Goal: Information Seeking & Learning: Find specific fact

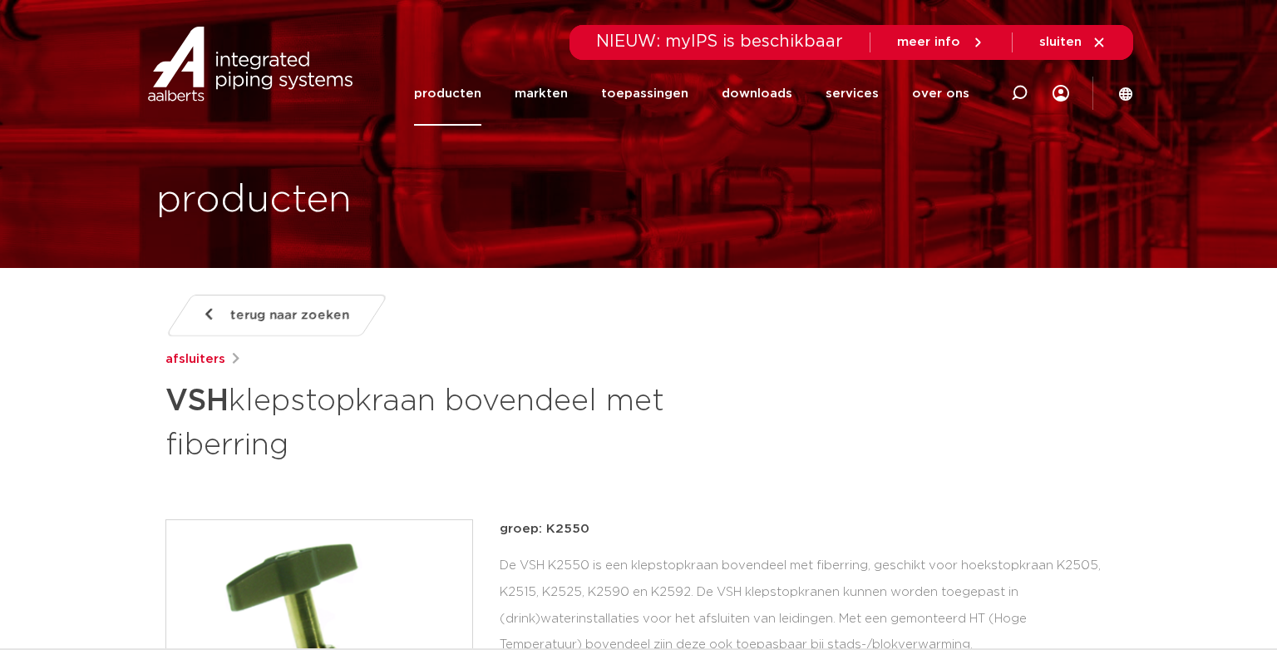
scroll to position [-7, 0]
click at [1017, 101] on icon at bounding box center [1019, 93] width 17 height 17
click at [616, 100] on input "Zoeken" at bounding box center [768, 90] width 523 height 33
paste input "0410124"
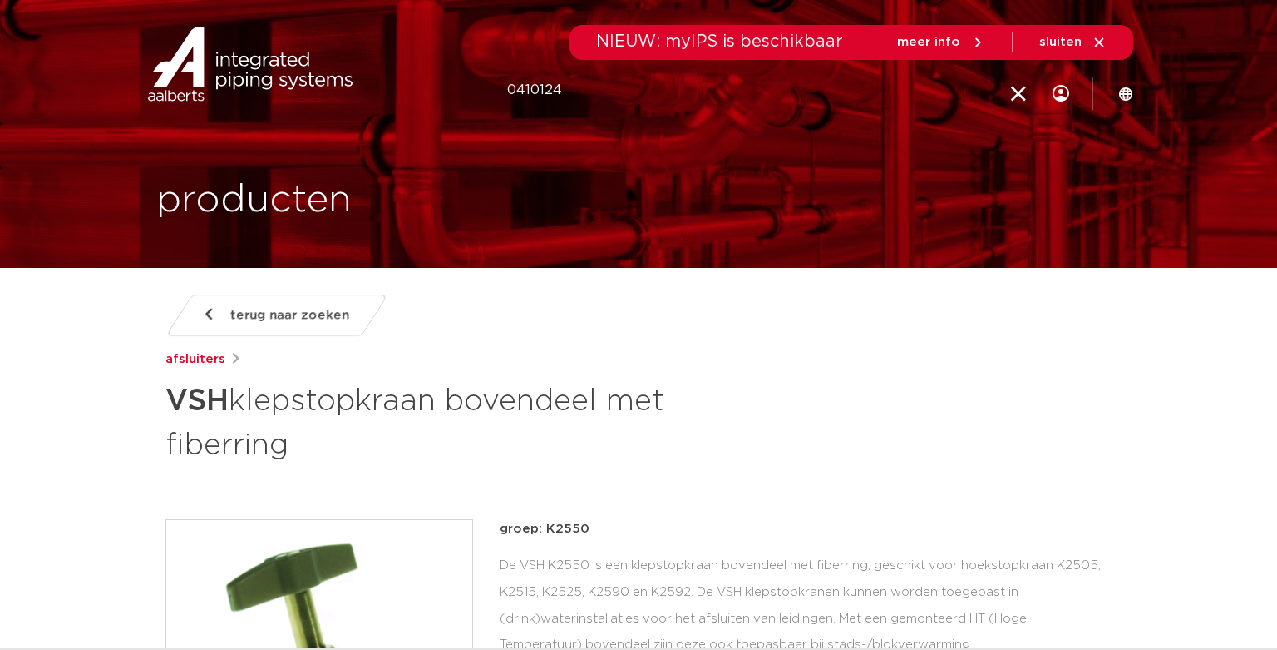
type input "0410124"
click button "Zoeken" at bounding box center [0, 0] width 0 height 0
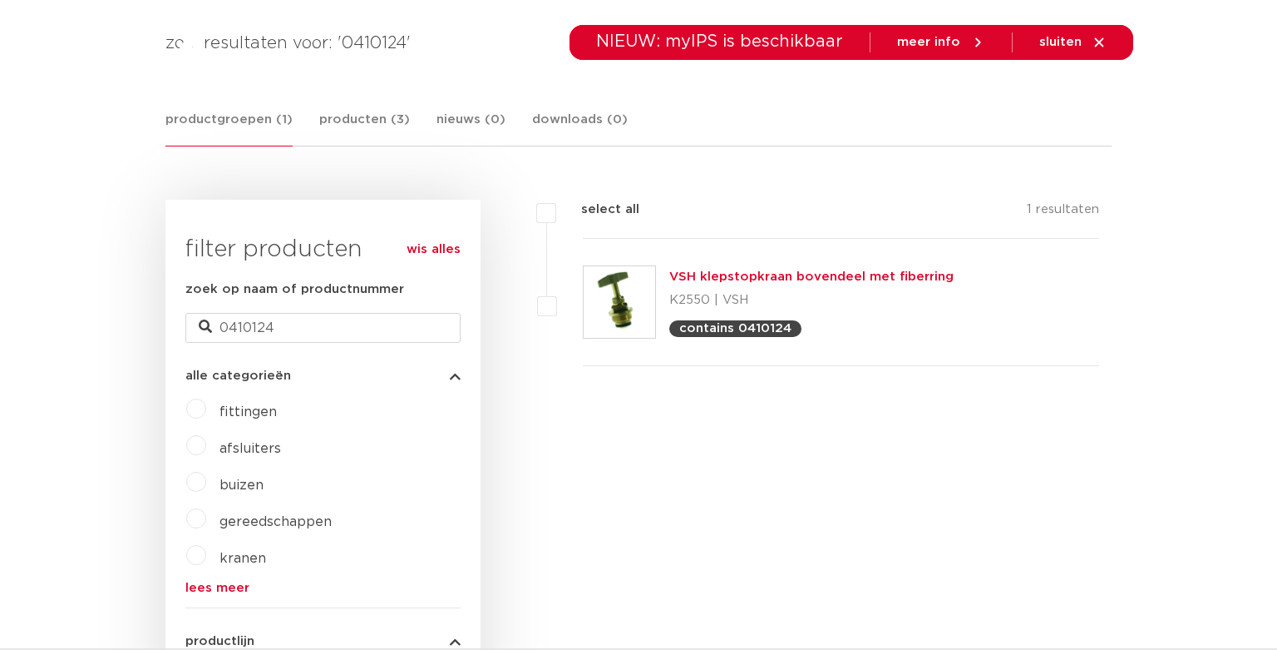
scroll to position [292, 0]
click at [845, 275] on link "VSH klepstopkraan bovendeel met fiberring" at bounding box center [811, 275] width 284 height 12
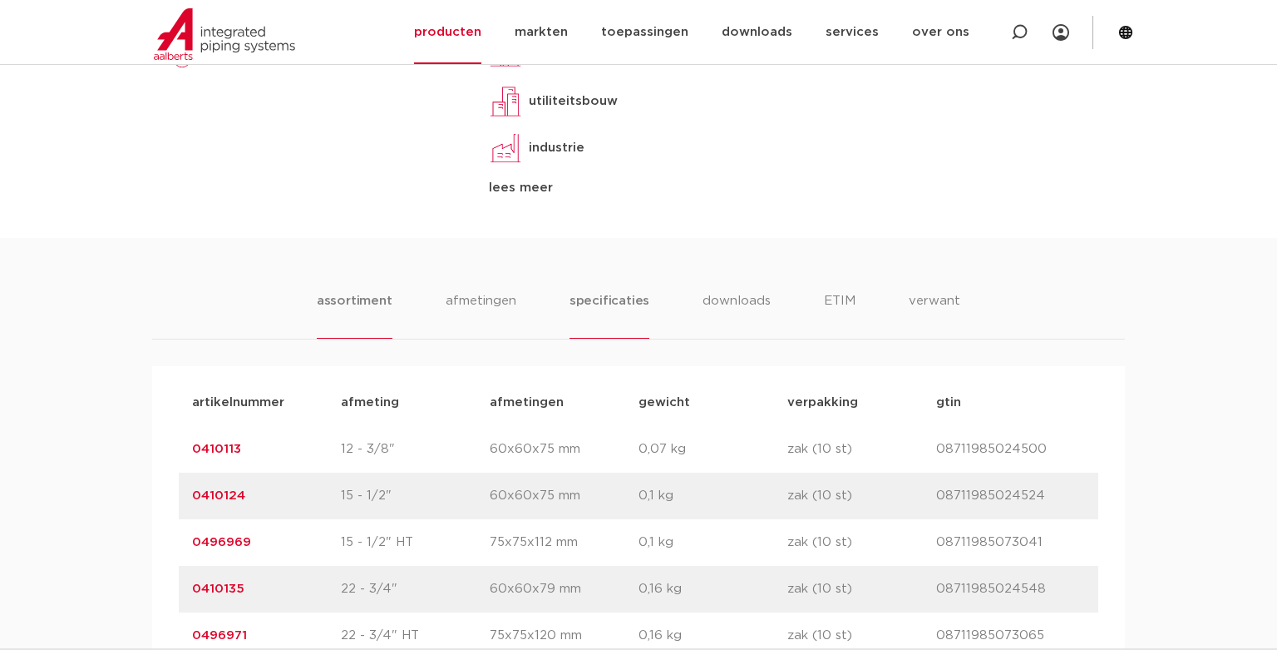
scroll to position [911, 0]
click at [620, 298] on li "specificaties" at bounding box center [610, 312] width 80 height 47
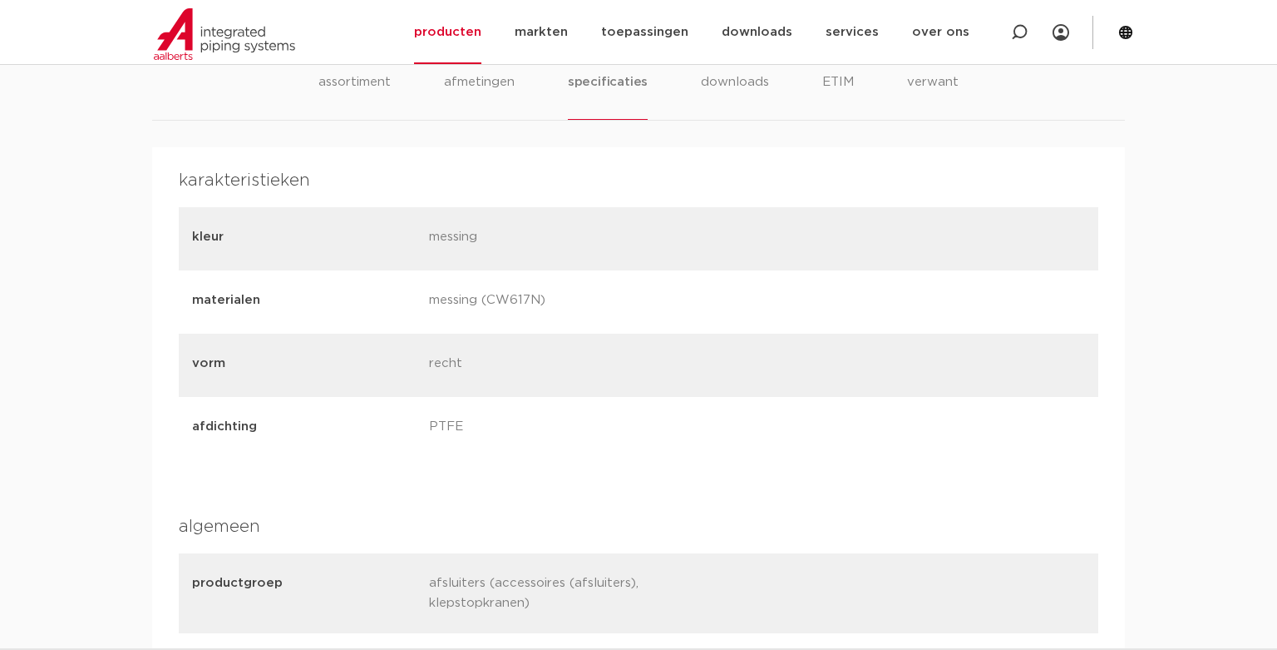
scroll to position [1005, 0]
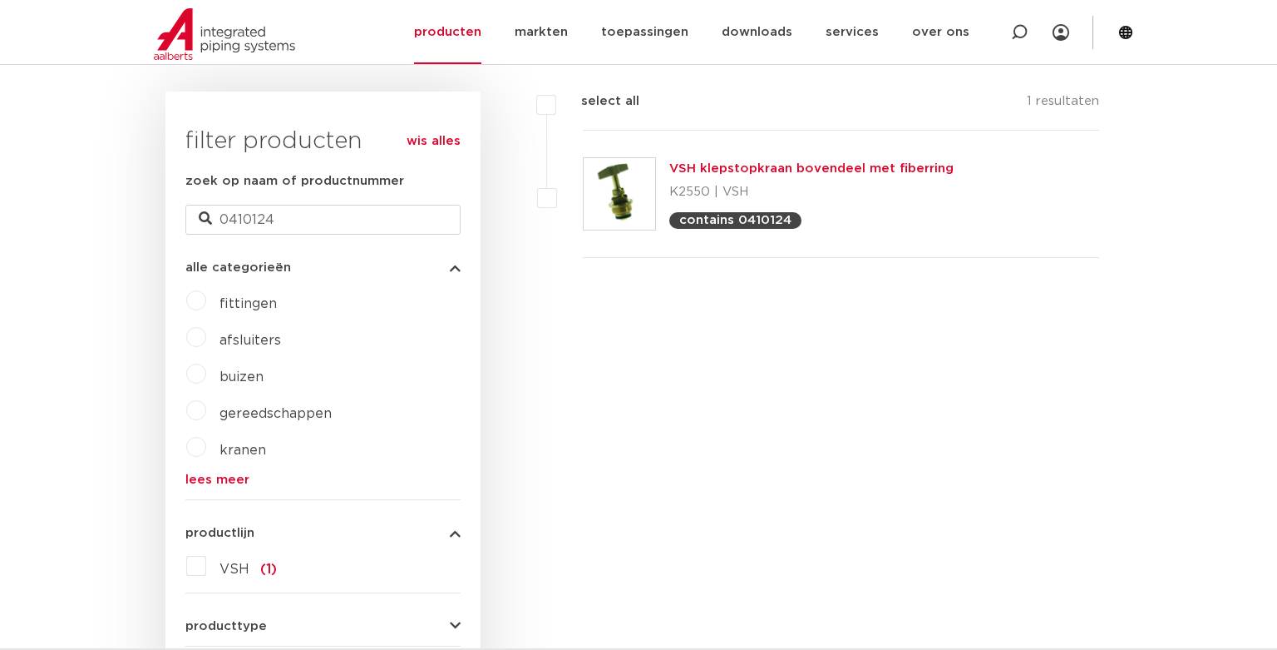
scroll to position [400, 0]
click at [781, 164] on link "VSH klepstopkraan bovendeel met fiberring" at bounding box center [811, 167] width 284 height 12
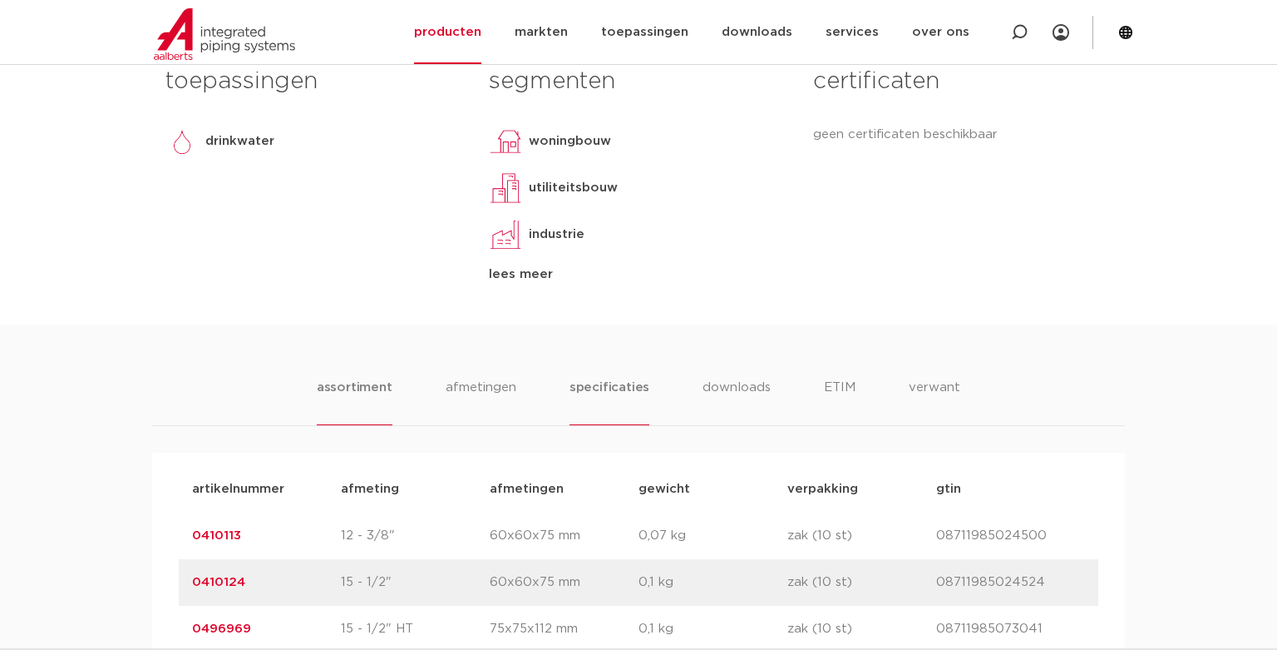
scroll to position [877, 0]
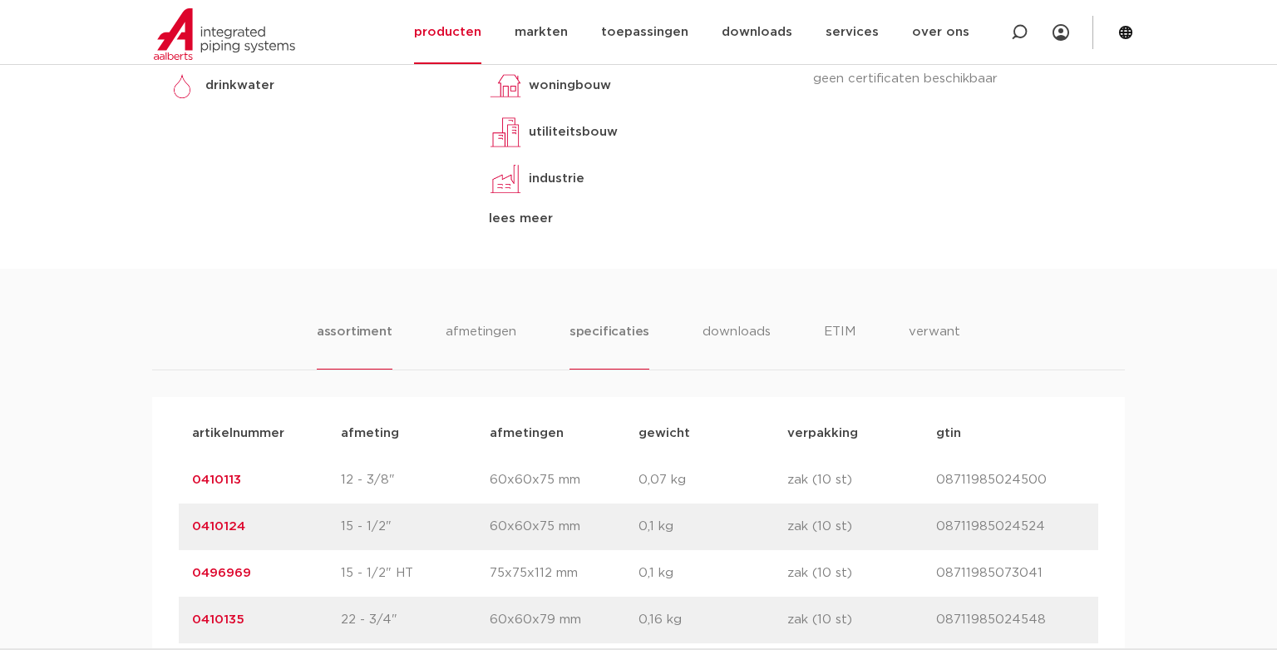
click at [619, 325] on li "specificaties" at bounding box center [610, 345] width 80 height 47
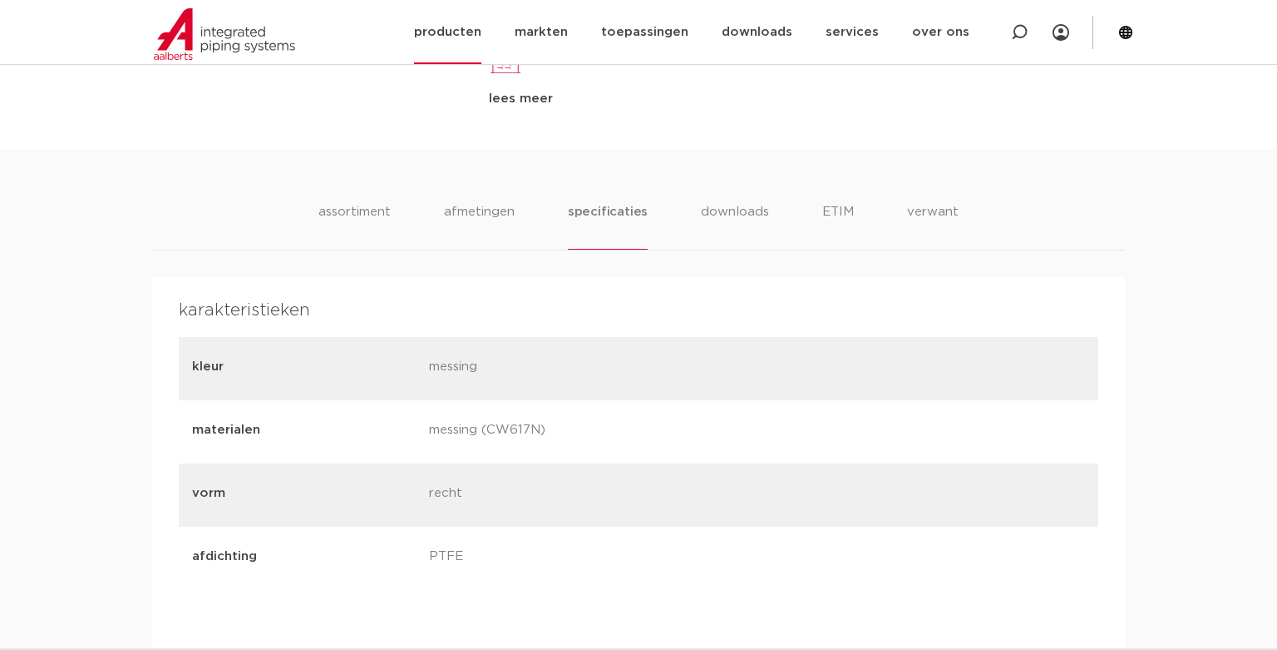
scroll to position [766, 0]
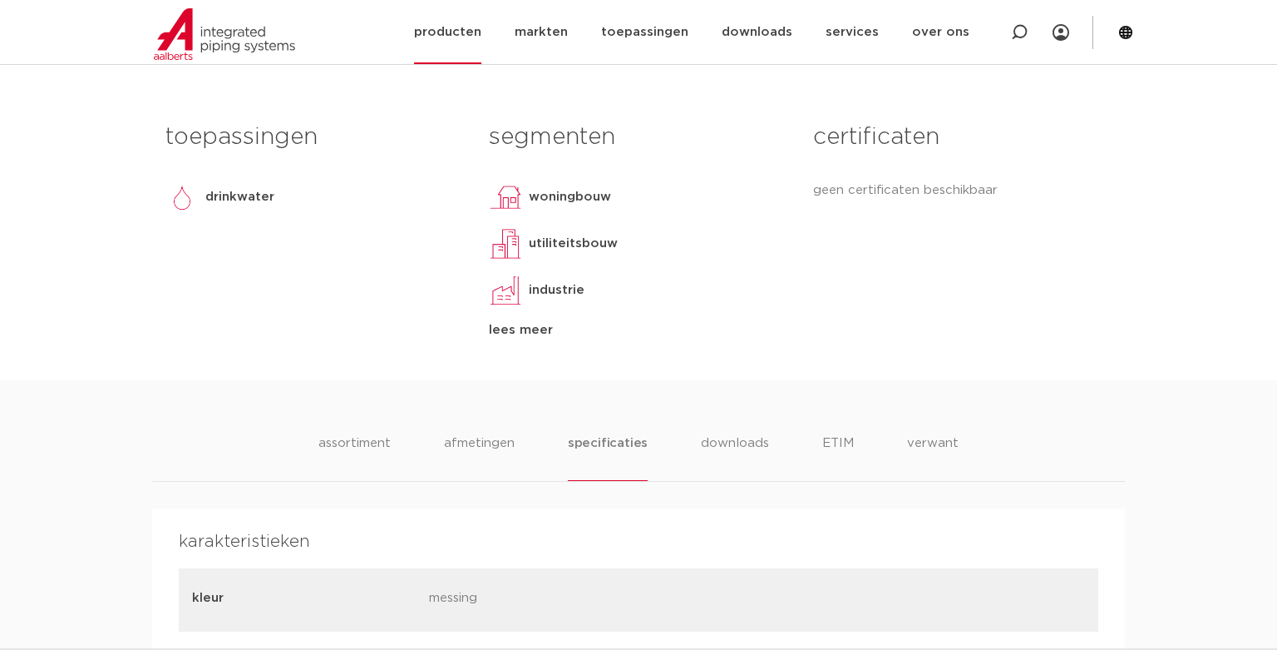
drag, startPoint x: 1018, startPoint y: 27, endPoint x: 975, endPoint y: 49, distance: 48.4
click at [1018, 27] on icon at bounding box center [1019, 32] width 17 height 17
click at [592, 24] on input "Zoeken" at bounding box center [771, 30] width 523 height 33
paste input "VSH STOPKRAANBOVENSTUK 1/2" XD"
type input "VSH STOPKRAANBOVENSTUK 1/2" XD"
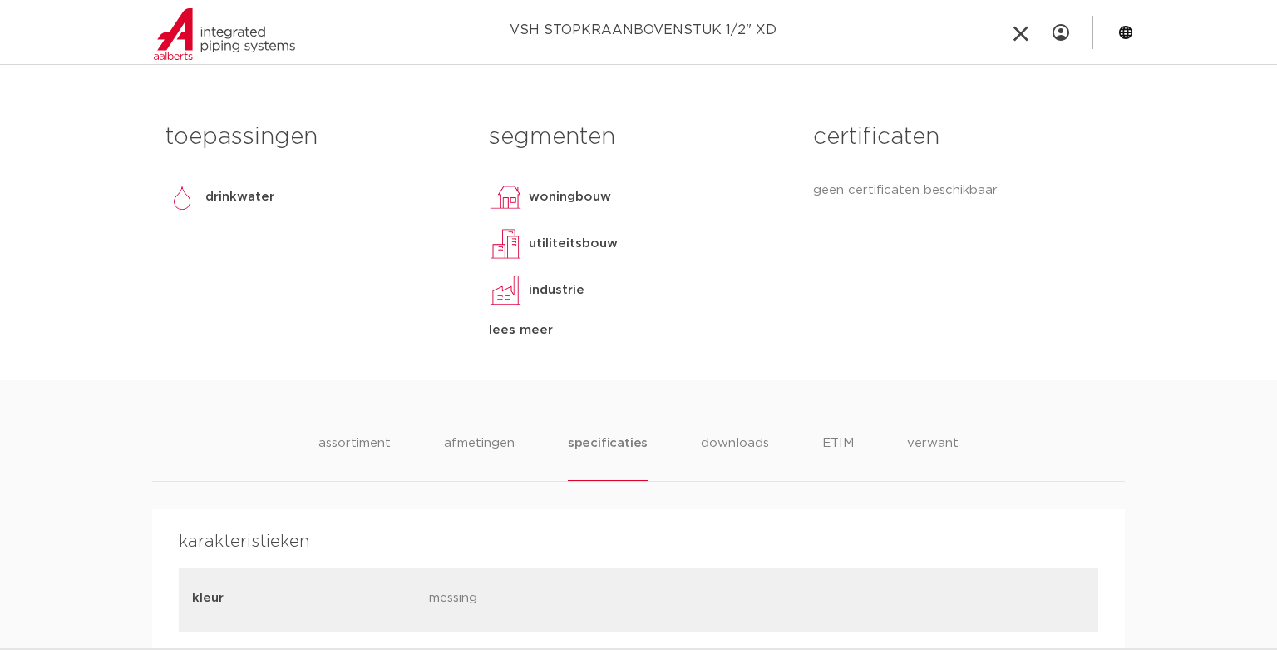
click button "Zoeken" at bounding box center [0, 0] width 0 height 0
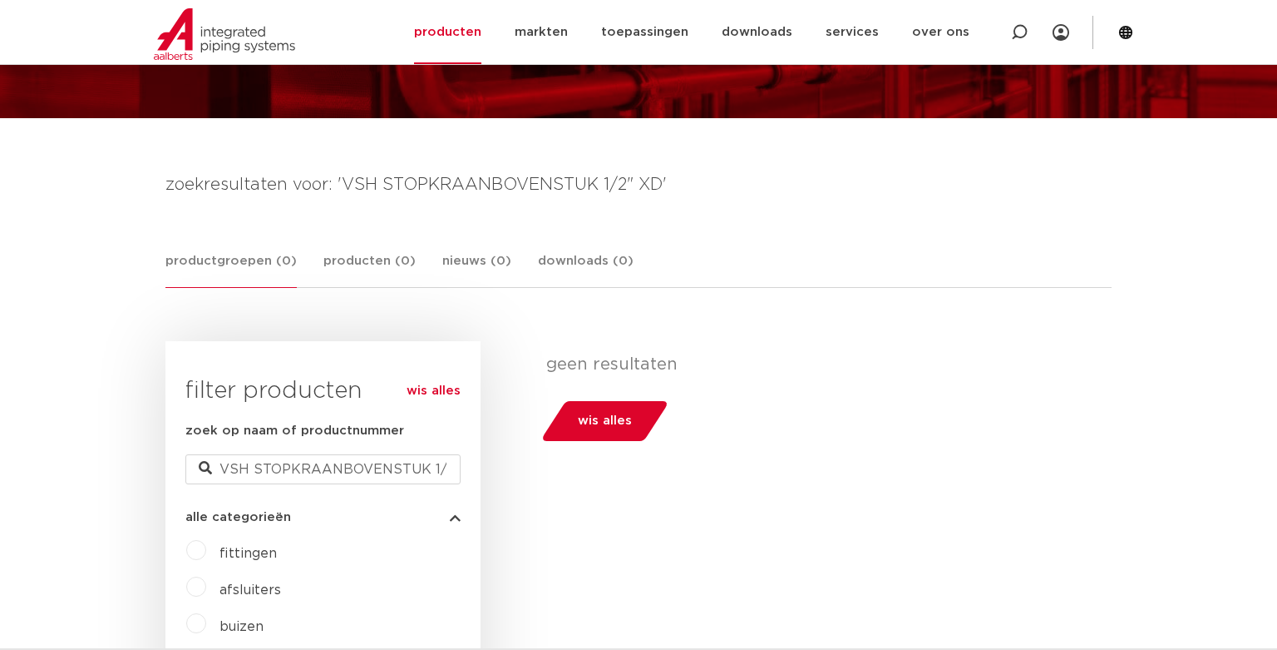
scroll to position [150, 0]
click at [210, 32] on img at bounding box center [224, 34] width 141 height 52
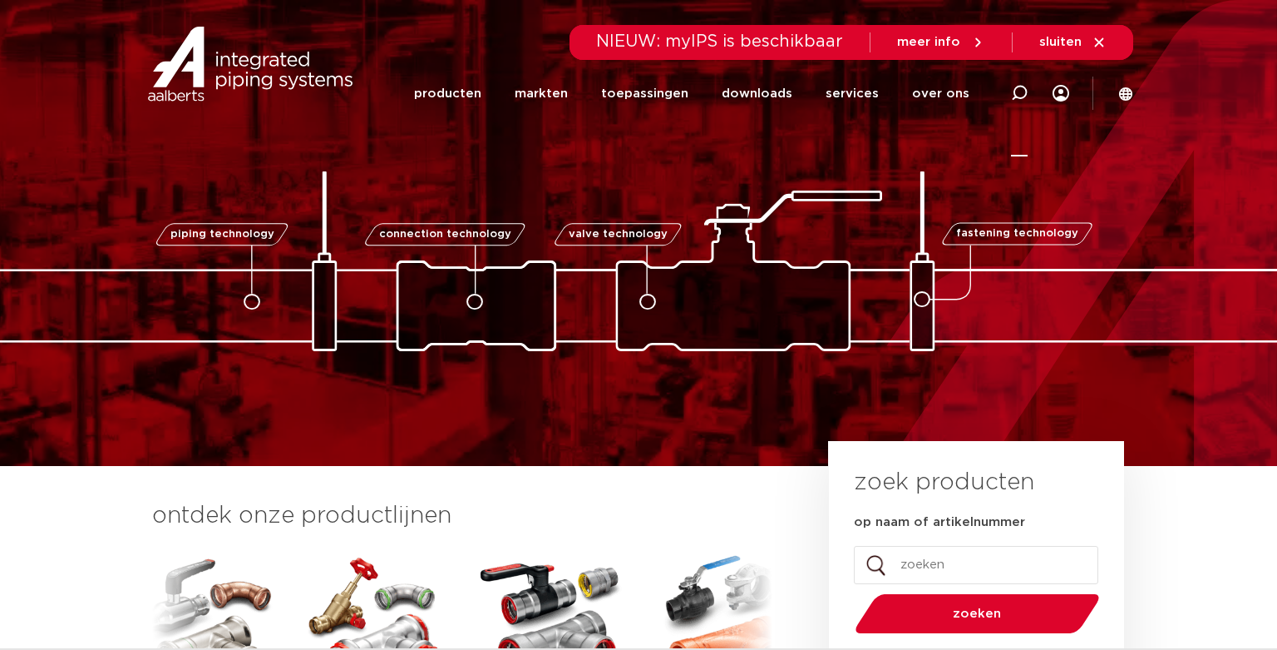
click at [1018, 90] on icon at bounding box center [1019, 93] width 17 height 17
click at [663, 91] on input "Zoeken" at bounding box center [768, 90] width 523 height 33
paste input "0410113"
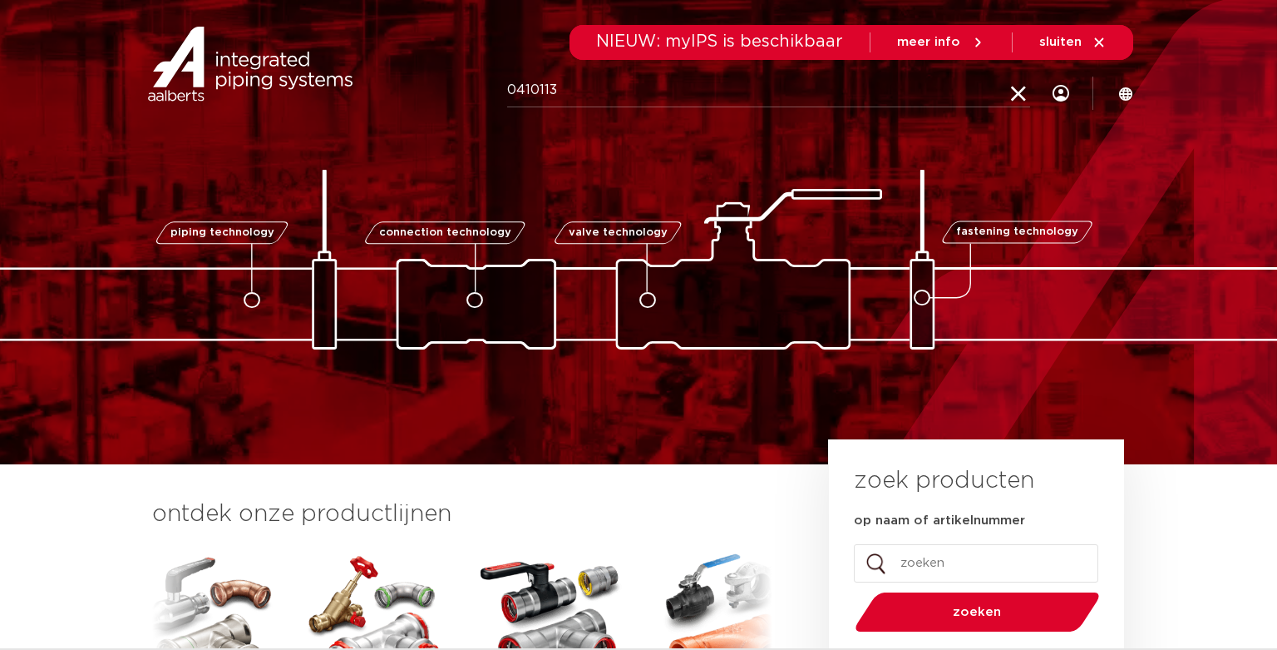
scroll to position [8, 0]
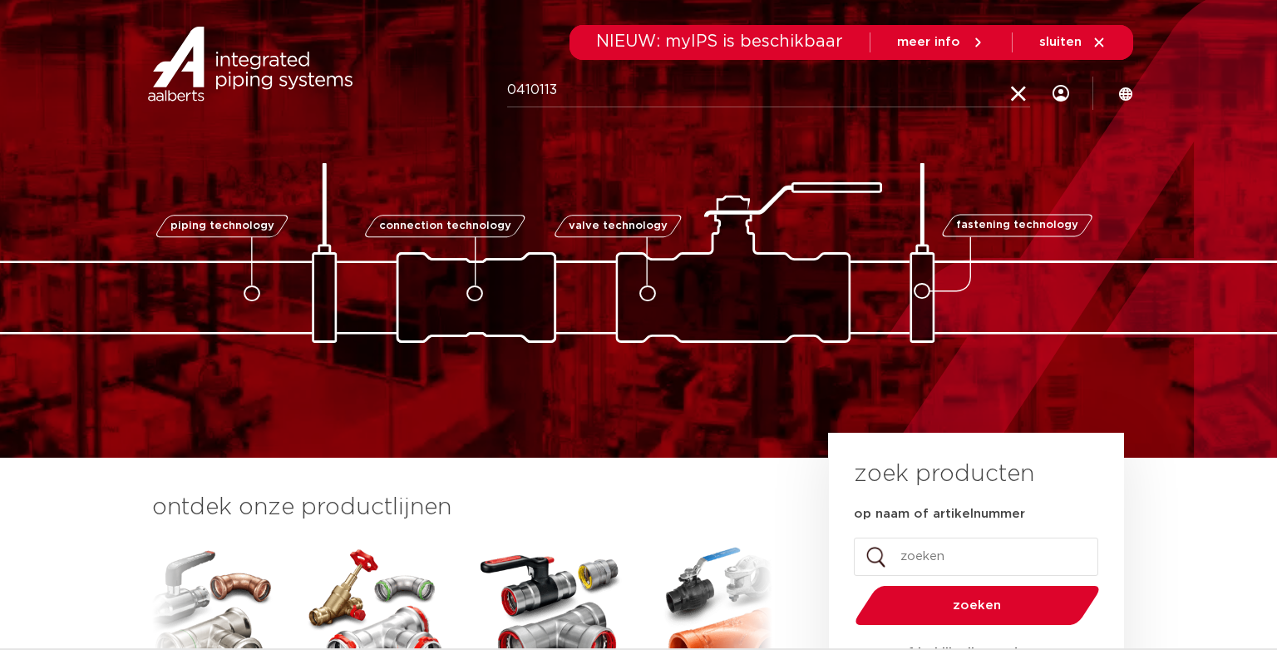
type input "0410113"
click button "Zoeken" at bounding box center [0, 0] width 0 height 0
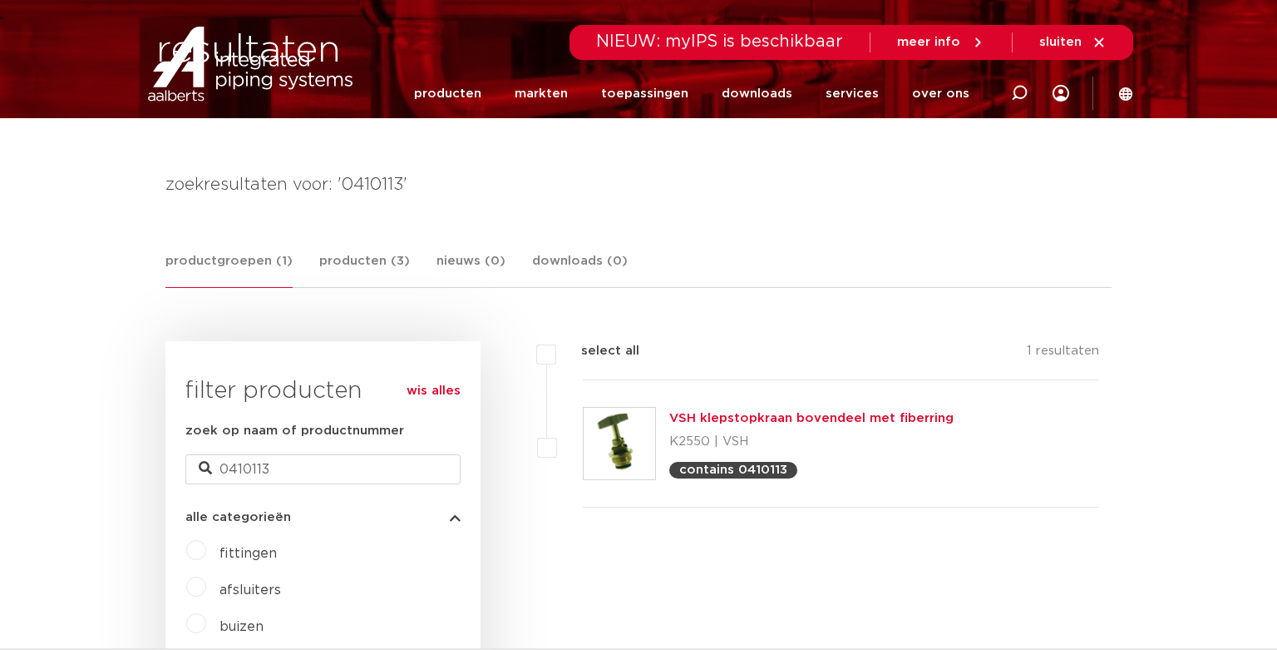
click at [623, 447] on img at bounding box center [620, 444] width 72 height 72
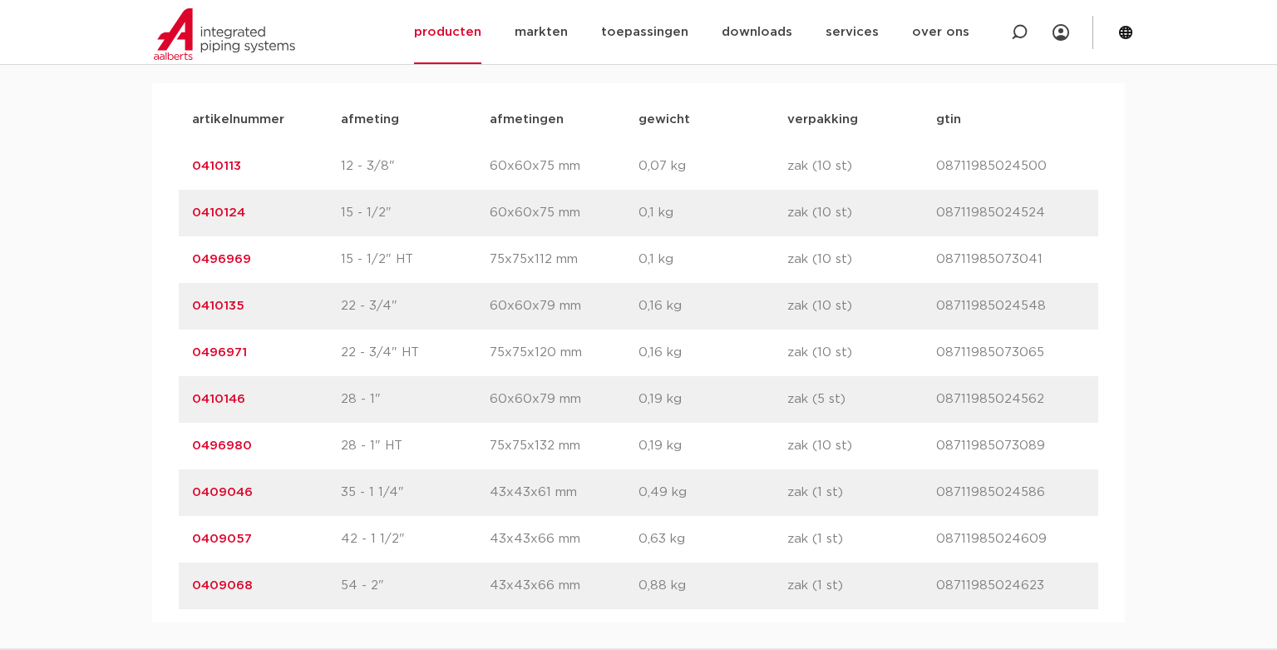
scroll to position [1202, 0]
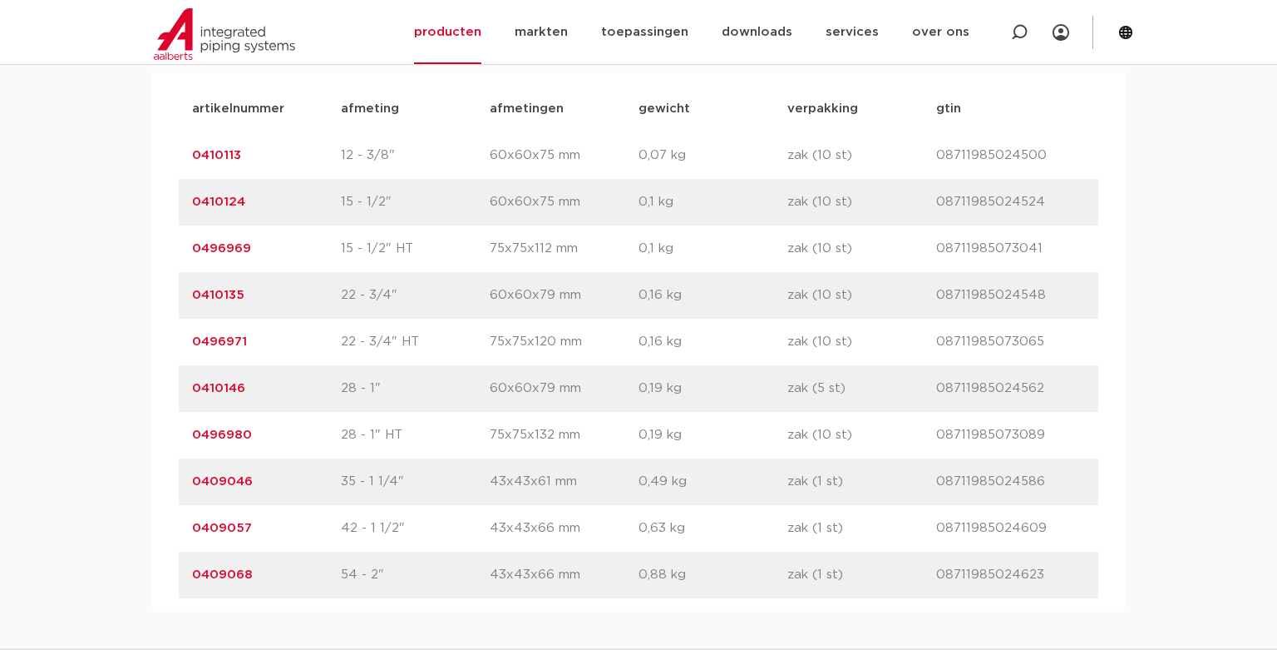
click at [239, 198] on link "0410124" at bounding box center [218, 201] width 53 height 12
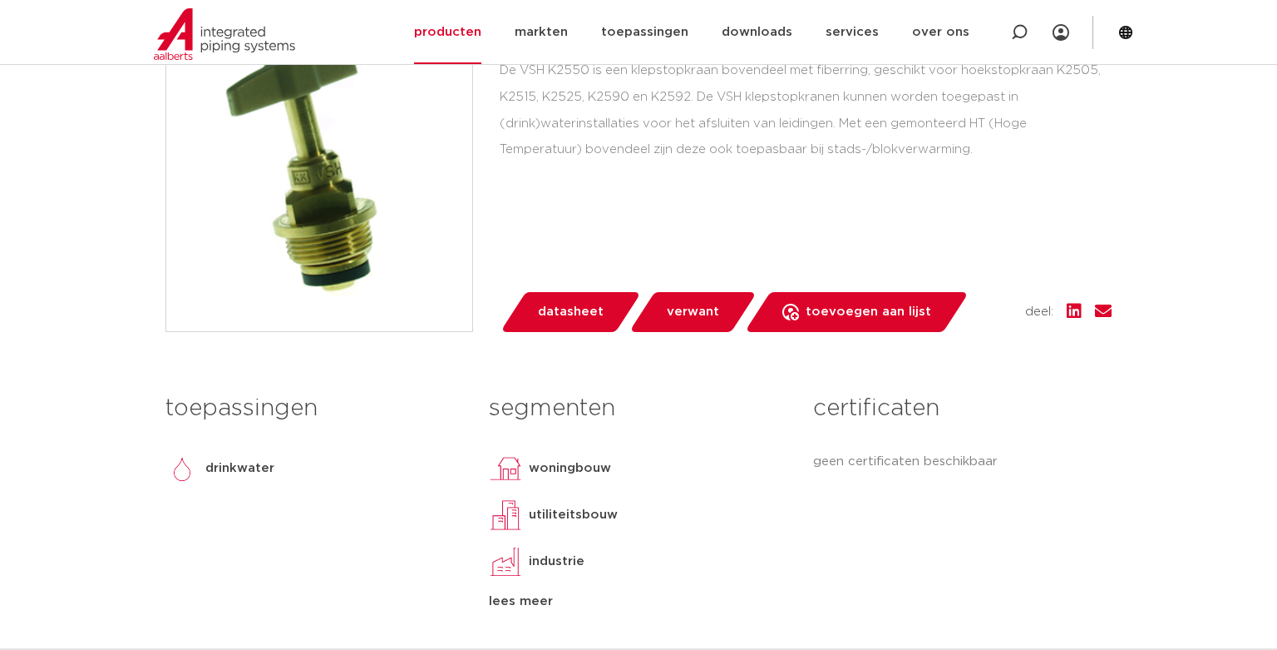
scroll to position [497, 0]
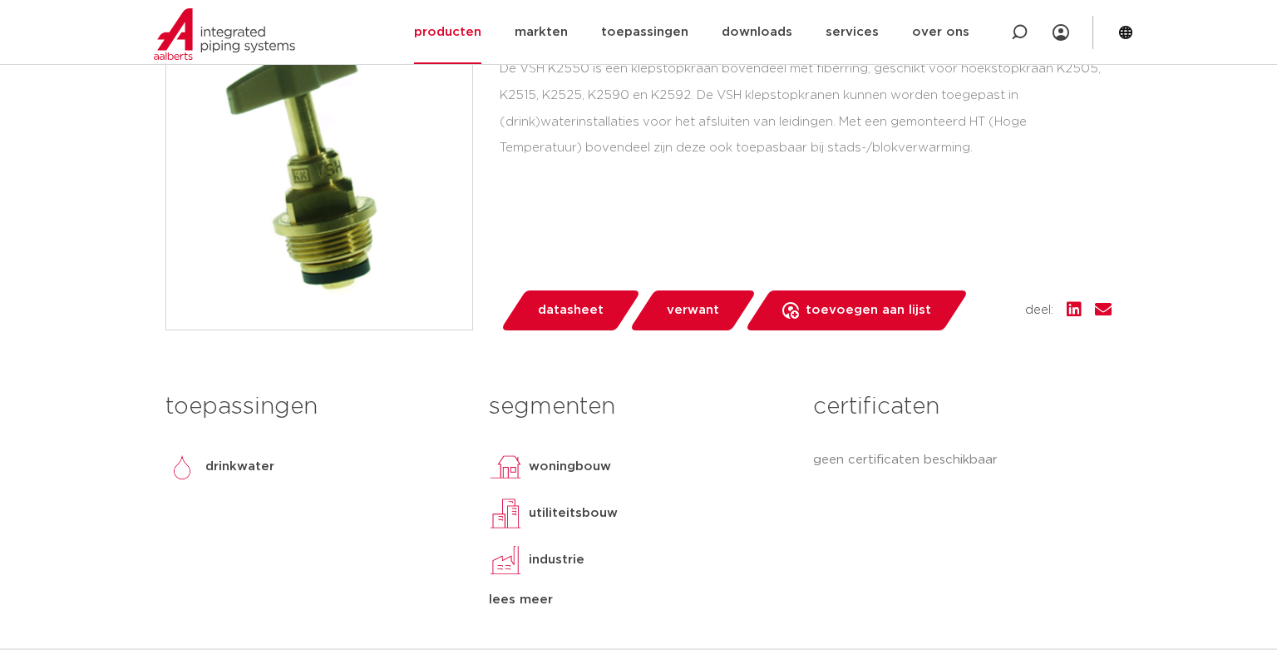
click at [539, 598] on div "lees meer" at bounding box center [638, 600] width 299 height 20
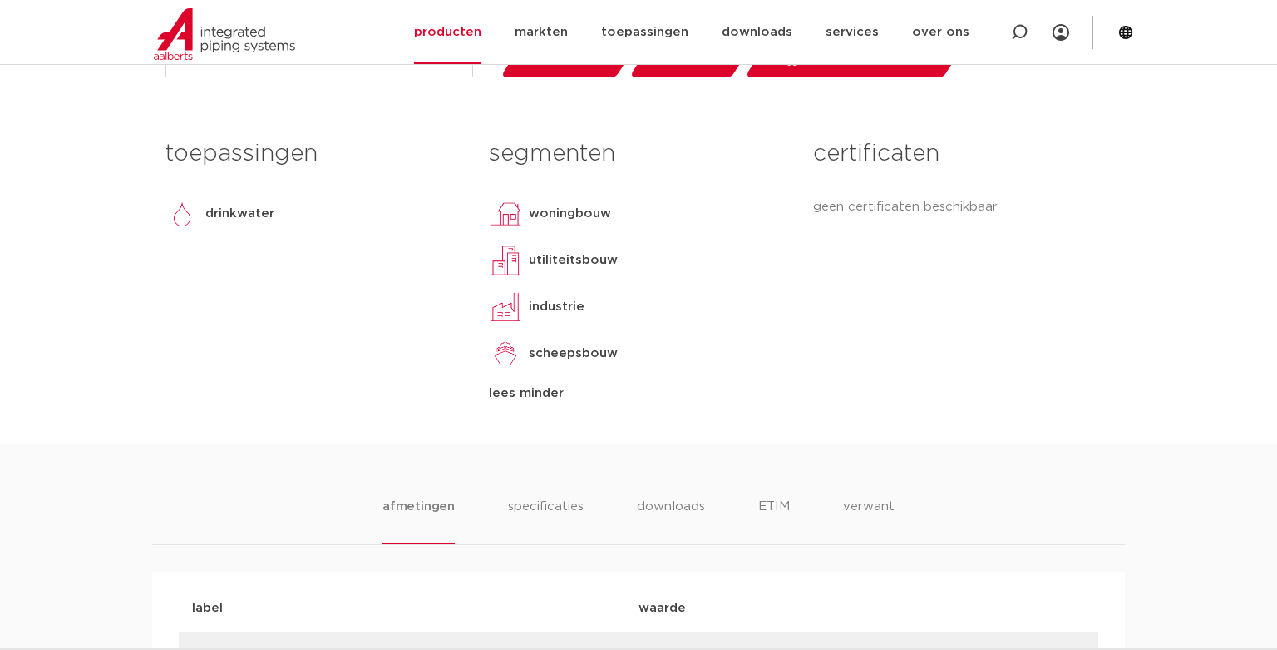
scroll to position [755, 0]
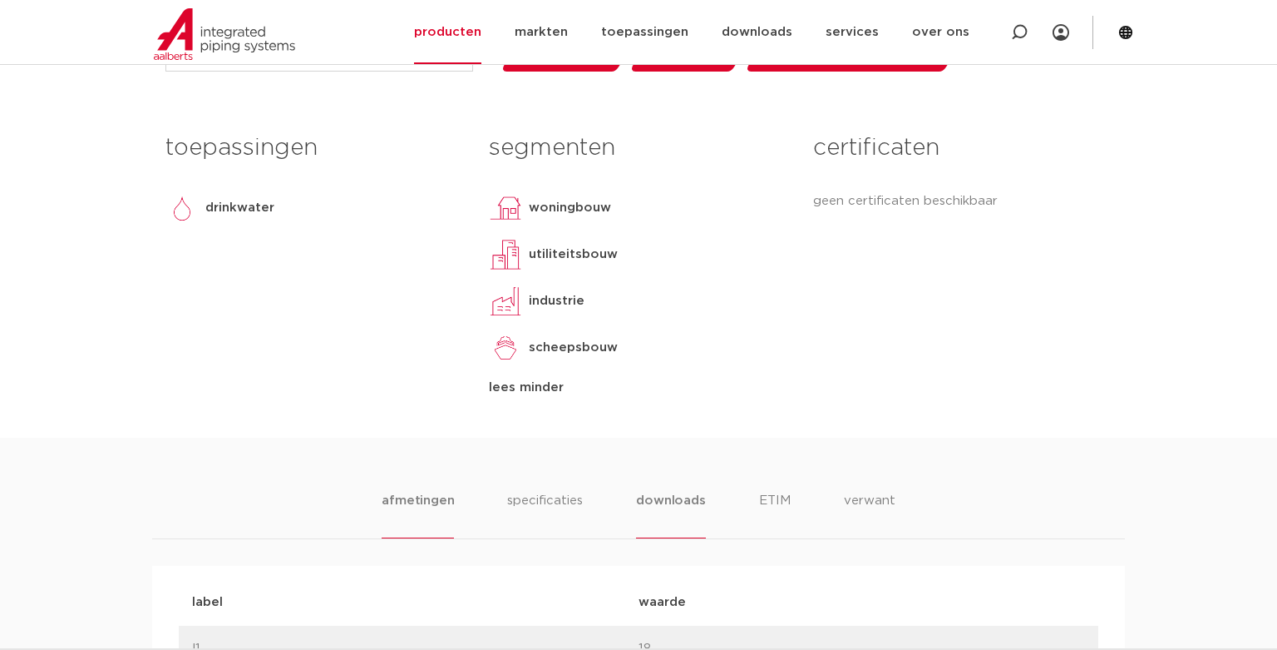
click at [688, 495] on li "downloads" at bounding box center [670, 514] width 69 height 47
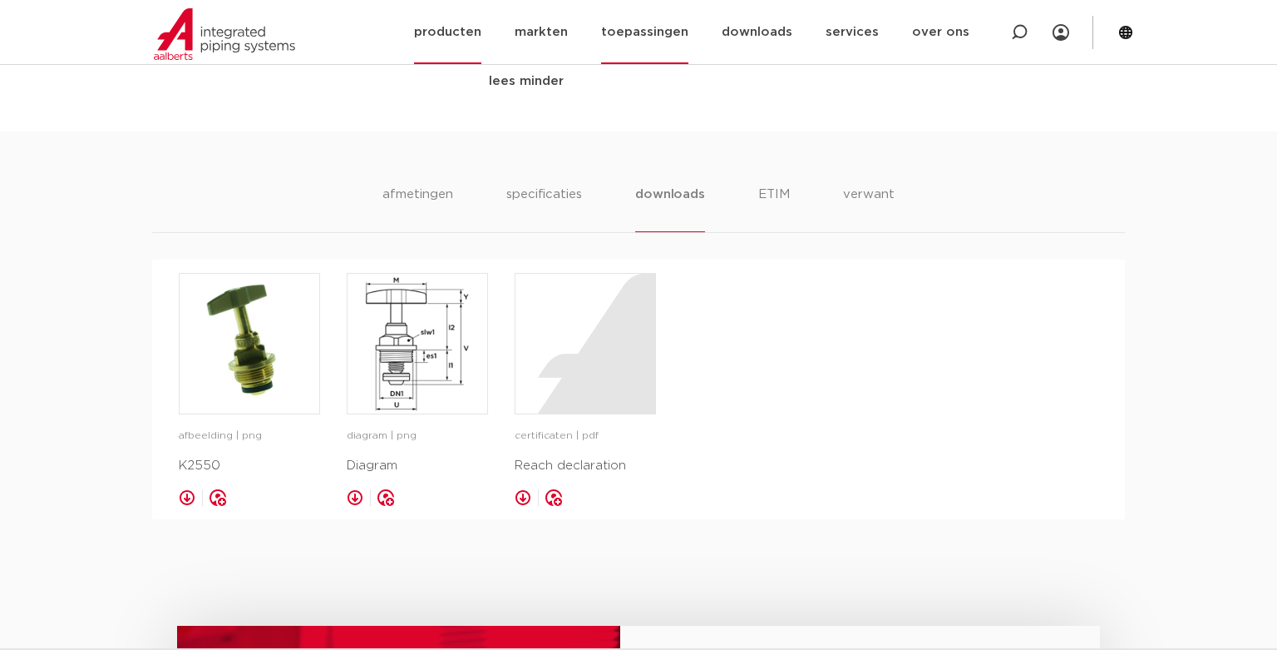
scroll to position [1057, 0]
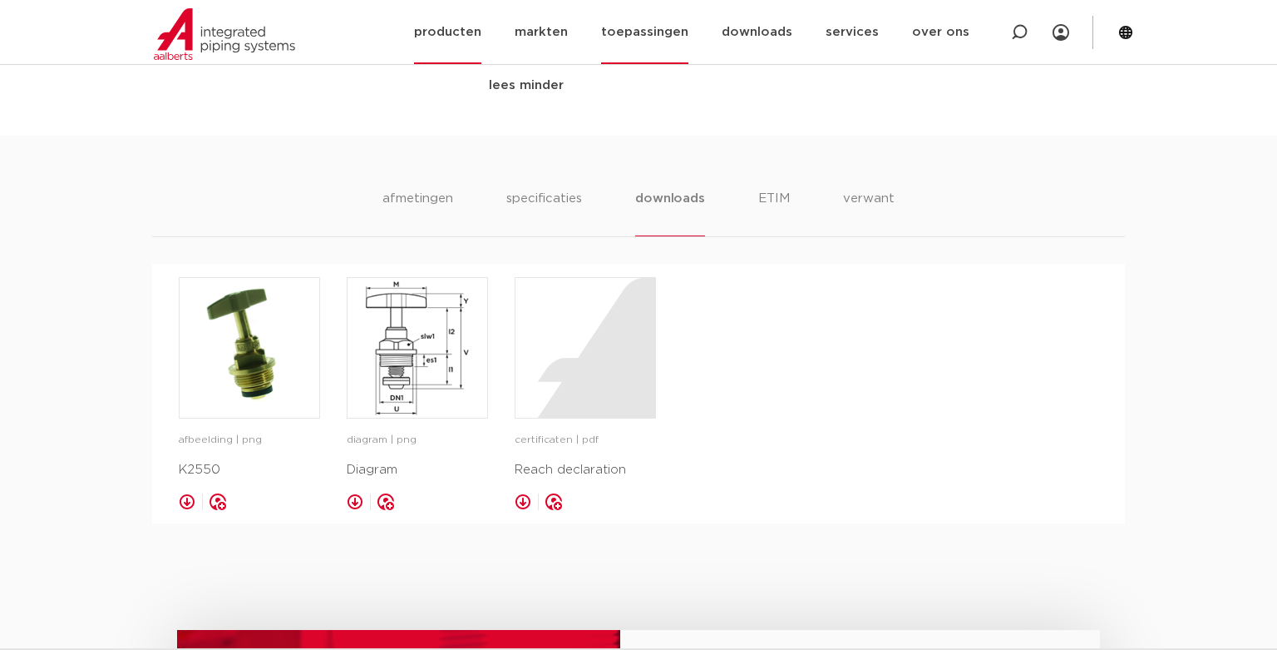
click at [644, 32] on link "toepassingen" at bounding box center [644, 32] width 87 height 64
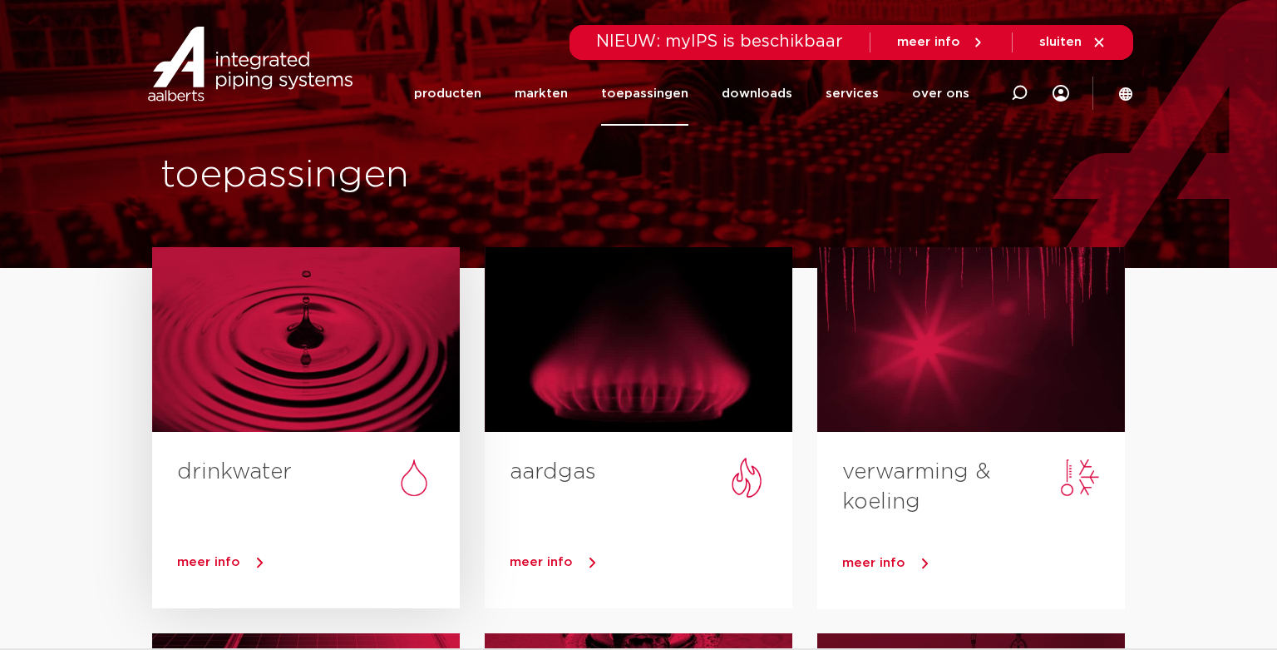
click at [229, 560] on span "meer info" at bounding box center [208, 562] width 63 height 12
